Goal: Task Accomplishment & Management: Manage account settings

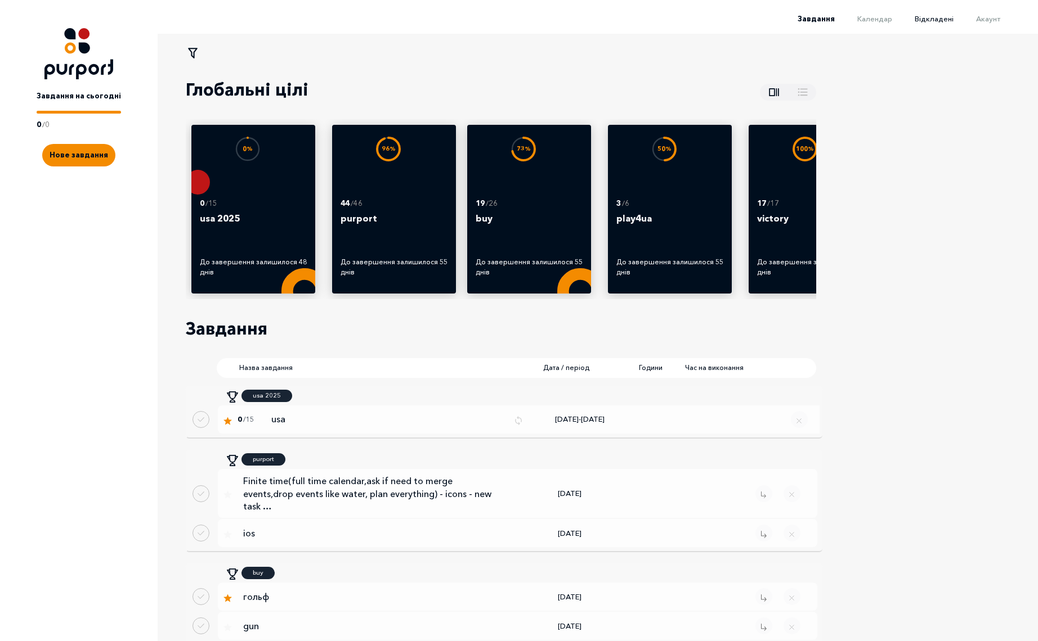
click at [944, 17] on span "Відкладені" at bounding box center [933, 18] width 39 height 9
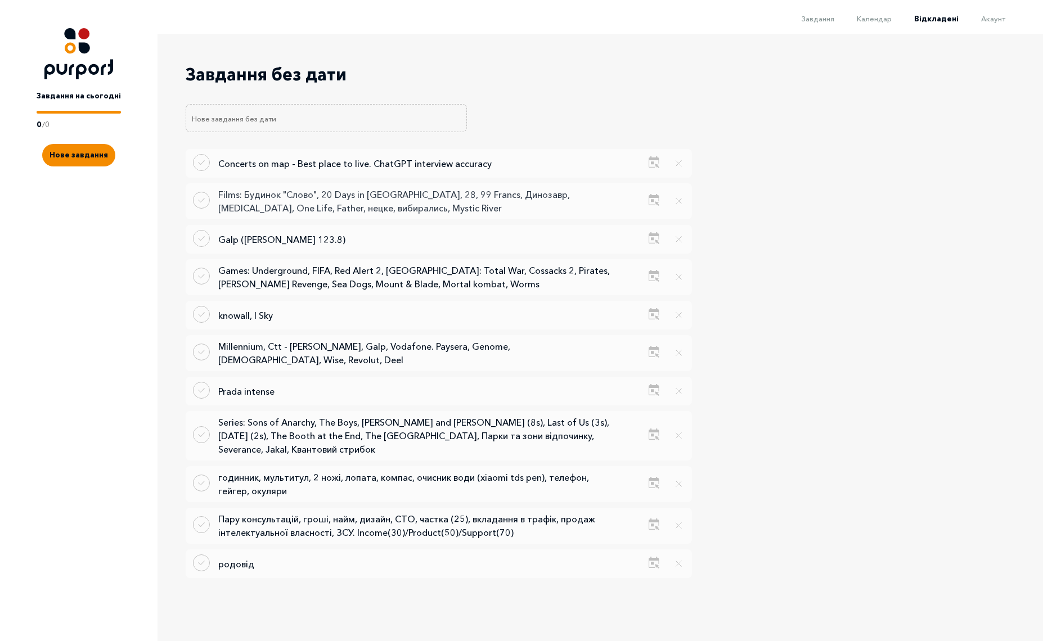
click at [340, 203] on p "Films: Будинок "Слово", 20 Days in [GEOGRAPHIC_DATA], 28, 99 Francs, Динозавр, …" at bounding box center [415, 201] width 394 height 27
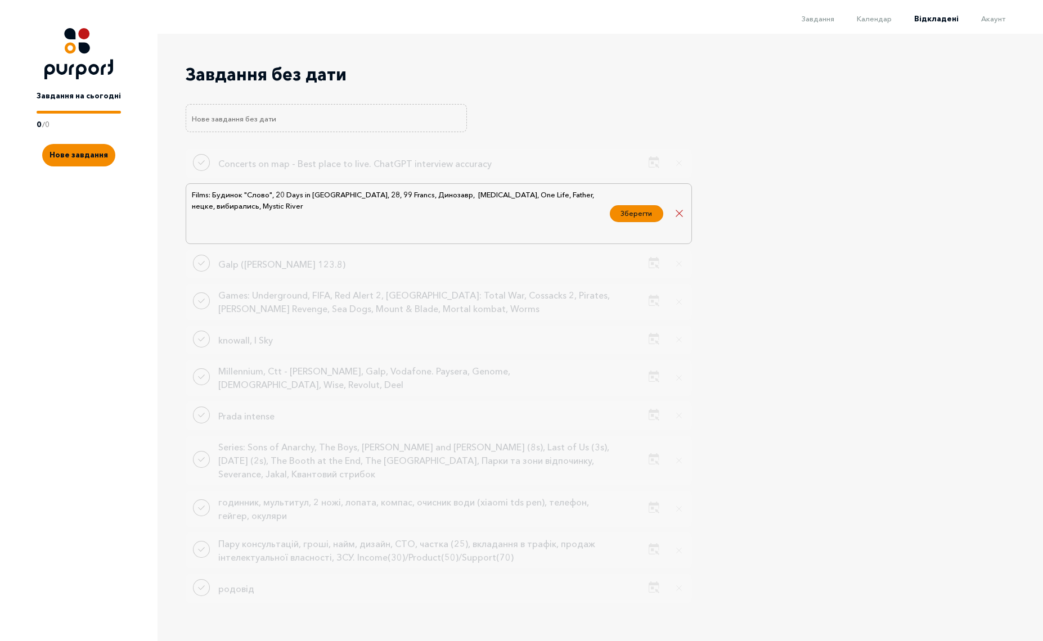
click at [244, 208] on textarea "Films: Будинок "Слово", 20 Days in [GEOGRAPHIC_DATA], 28, 99 Francs, Динозавр, …" at bounding box center [398, 213] width 414 height 51
type textarea "Films: Будинок "Слово", 20 Days in [GEOGRAPHIC_DATA], 28, 99 Francs, Динозавр, …"
click at [632, 211] on button "Зберегти" at bounding box center [636, 212] width 53 height 17
